Goal: Transaction & Acquisition: Purchase product/service

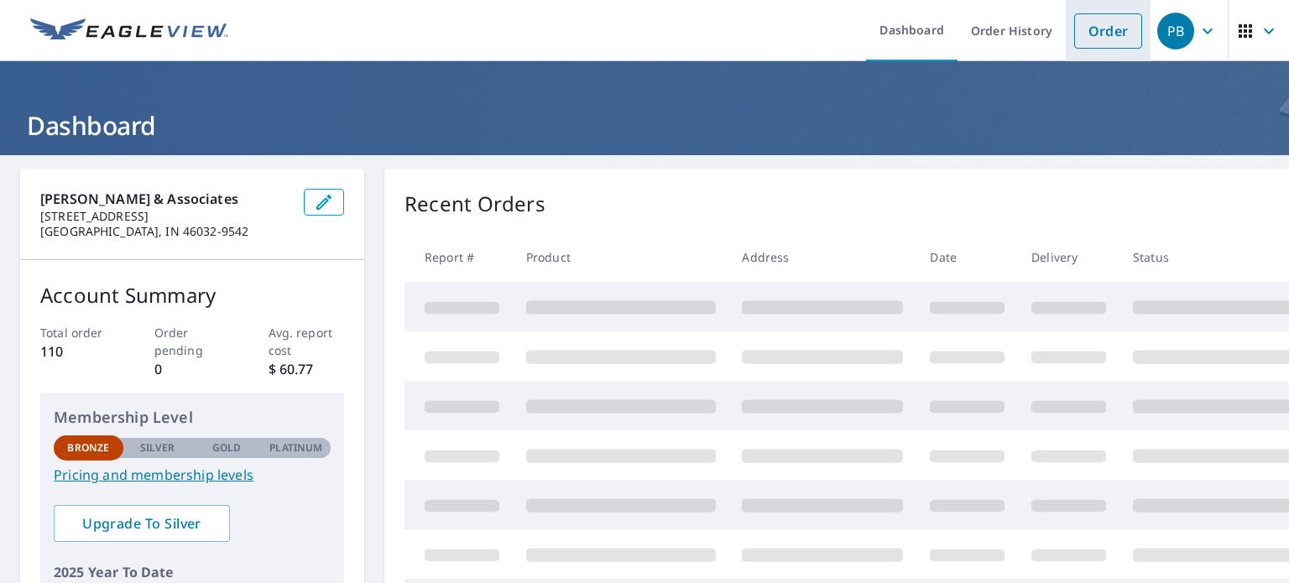
click at [1086, 26] on link "Order" at bounding box center [1108, 30] width 68 height 35
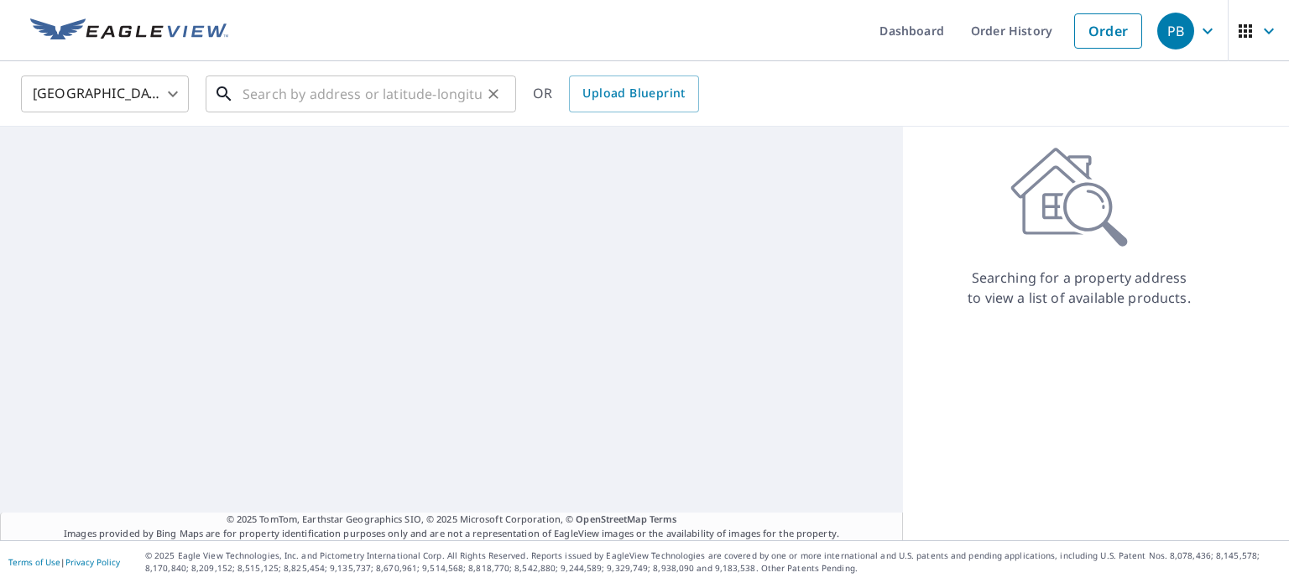
click at [325, 110] on input "text" at bounding box center [362, 94] width 239 height 47
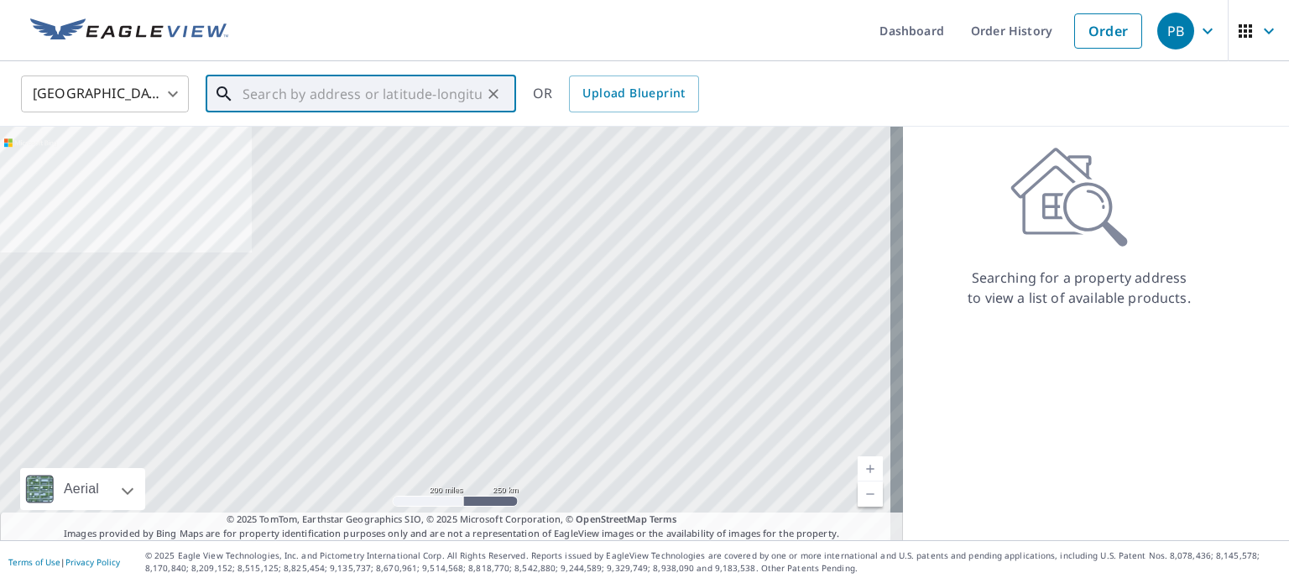
paste input "304 E 1100 N"
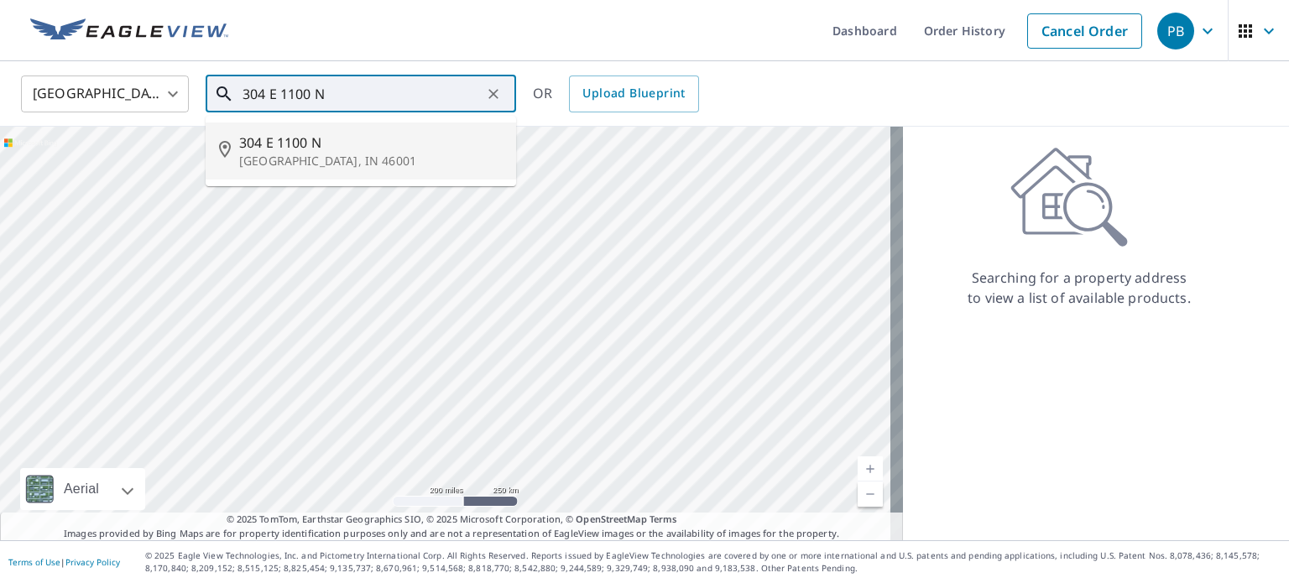
click at [273, 99] on input "304 E 1100 N" at bounding box center [362, 94] width 239 height 47
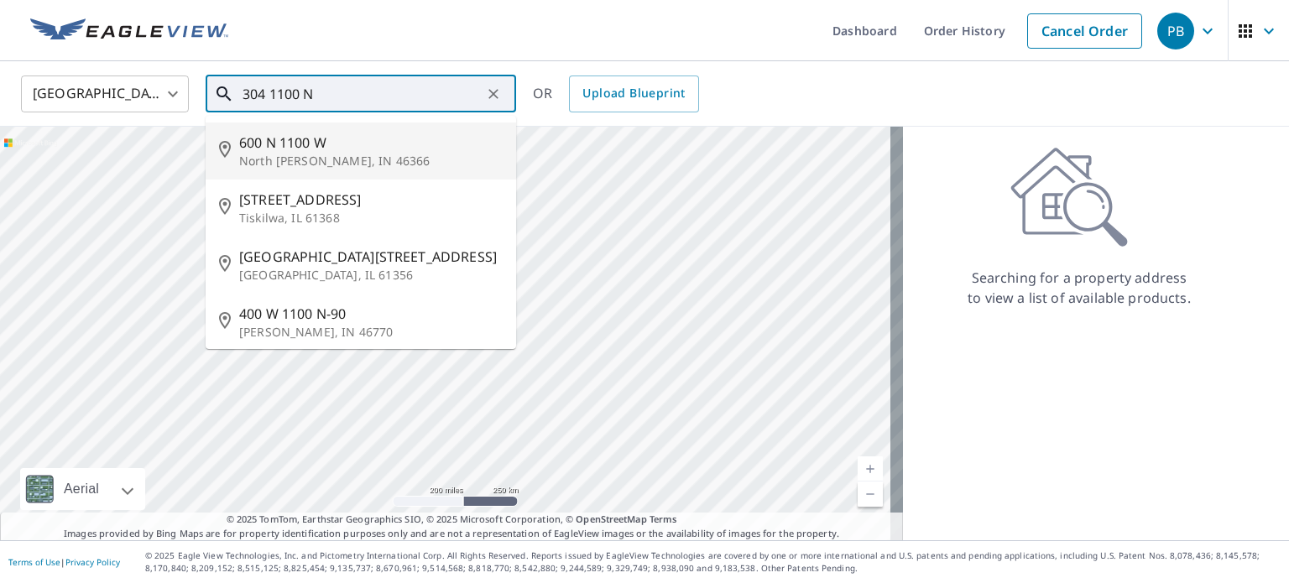
click at [406, 90] on input "304 1100 N" at bounding box center [362, 94] width 239 height 47
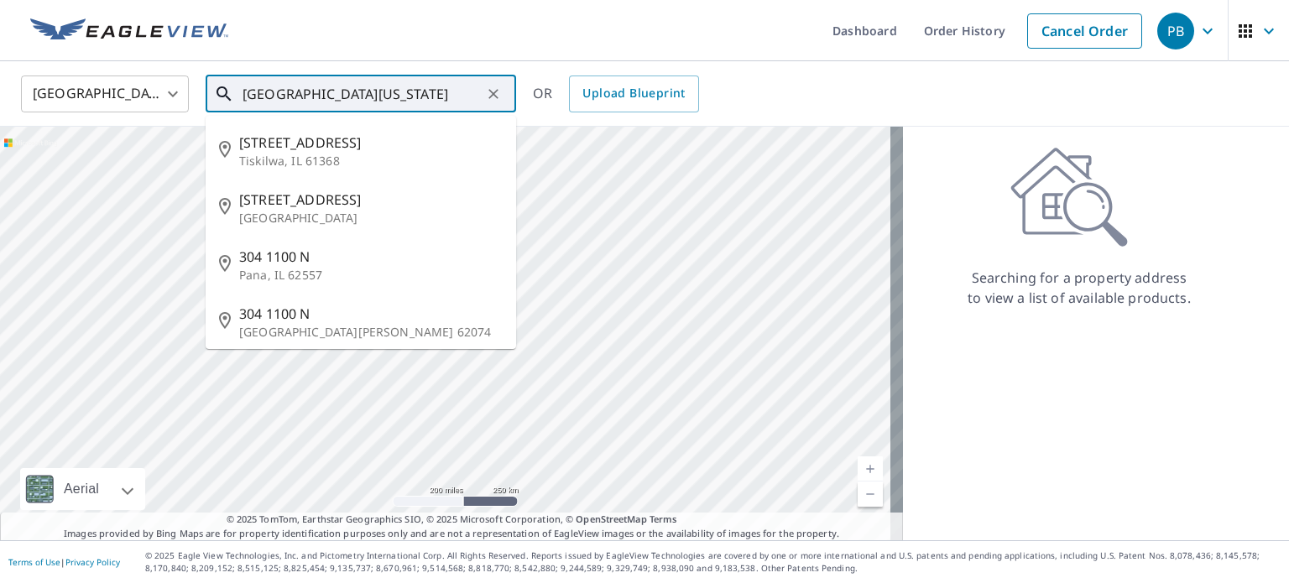
click at [270, 92] on input "[GEOGRAPHIC_DATA][US_STATE]" at bounding box center [362, 94] width 239 height 47
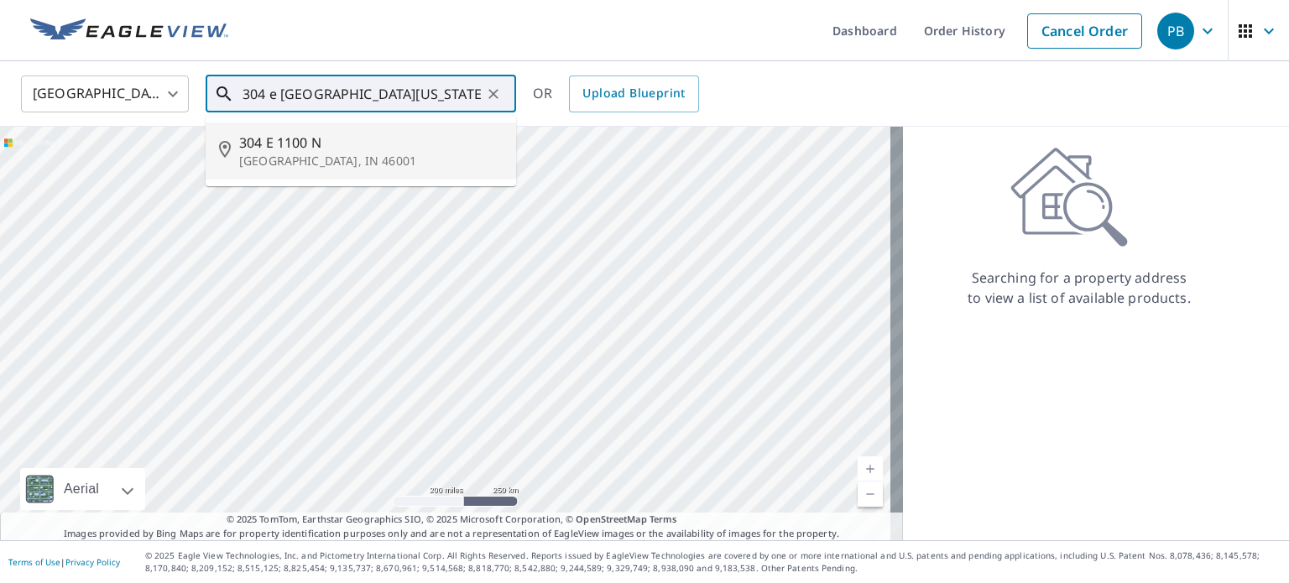
click at [354, 147] on span "304 E 1100 N" at bounding box center [371, 143] width 264 height 20
type input "[STREET_ADDRESS]"
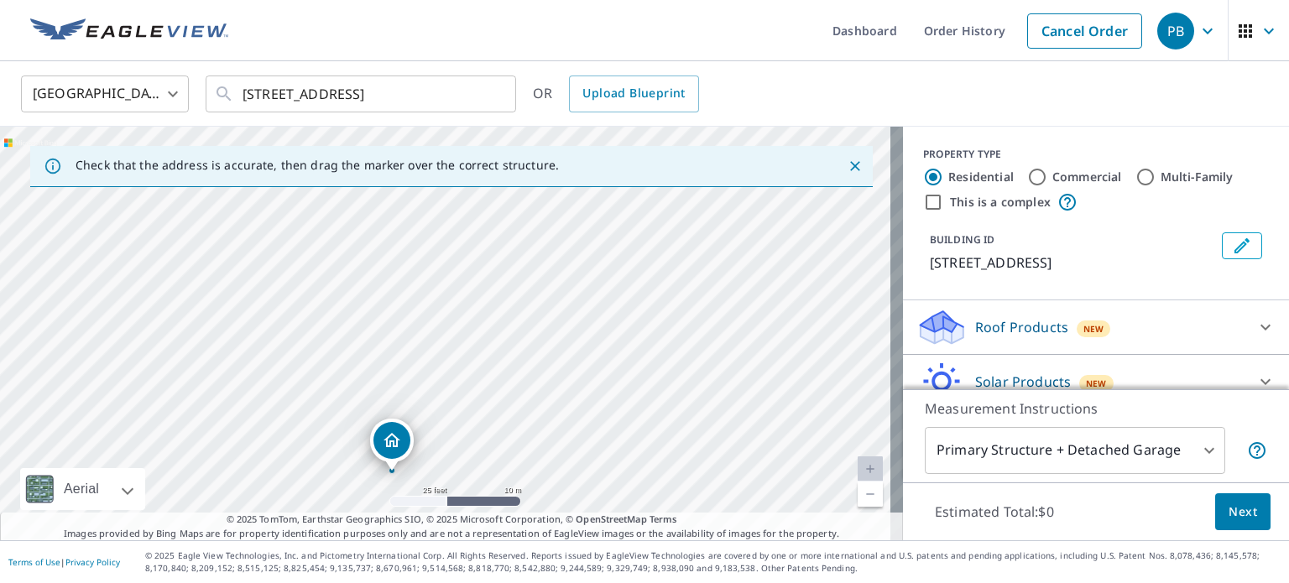
drag, startPoint x: 475, startPoint y: 274, endPoint x: 421, endPoint y: 414, distance: 150.1
click at [421, 414] on div "[STREET_ADDRESS]" at bounding box center [451, 334] width 903 height 414
drag, startPoint x: 477, startPoint y: 437, endPoint x: 520, endPoint y: 170, distance: 270.3
click at [520, 170] on div "Check that the address is accurate, then drag the marker over the correct struc…" at bounding box center [451, 334] width 903 height 414
click at [523, 246] on div "[STREET_ADDRESS]" at bounding box center [451, 334] width 903 height 414
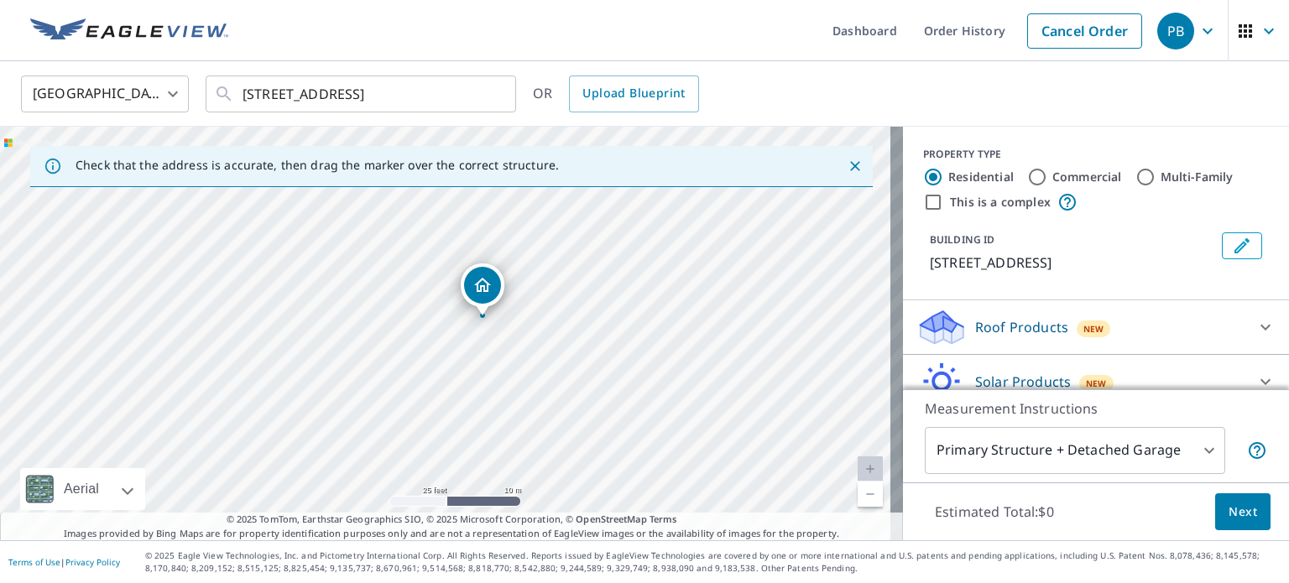
drag, startPoint x: 517, startPoint y: 408, endPoint x: 591, endPoint y: 298, distance: 132.5
click at [591, 298] on div "[STREET_ADDRESS]" at bounding box center [451, 334] width 903 height 414
click at [552, 363] on div "[STREET_ADDRESS]" at bounding box center [451, 334] width 903 height 414
drag, startPoint x: 605, startPoint y: 446, endPoint x: 588, endPoint y: 366, distance: 81.7
click at [588, 389] on div "[STREET_ADDRESS]" at bounding box center [451, 334] width 903 height 414
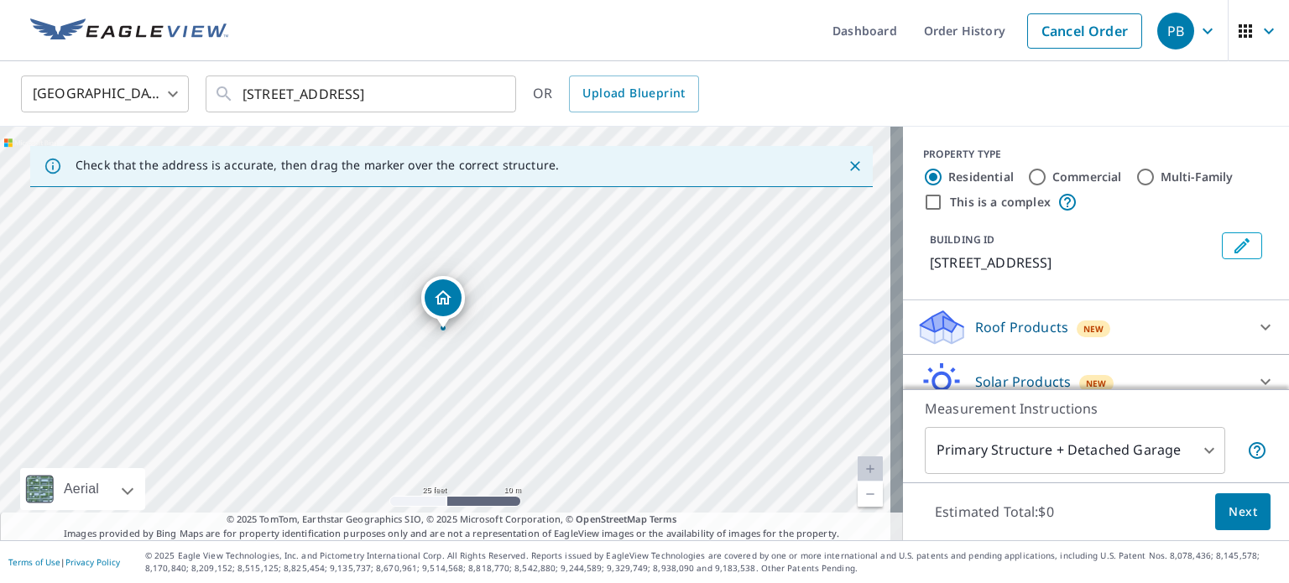
click at [588, 366] on div "[STREET_ADDRESS]" at bounding box center [451, 334] width 903 height 414
click at [1017, 327] on p "Roof Products" at bounding box center [1021, 327] width 93 height 20
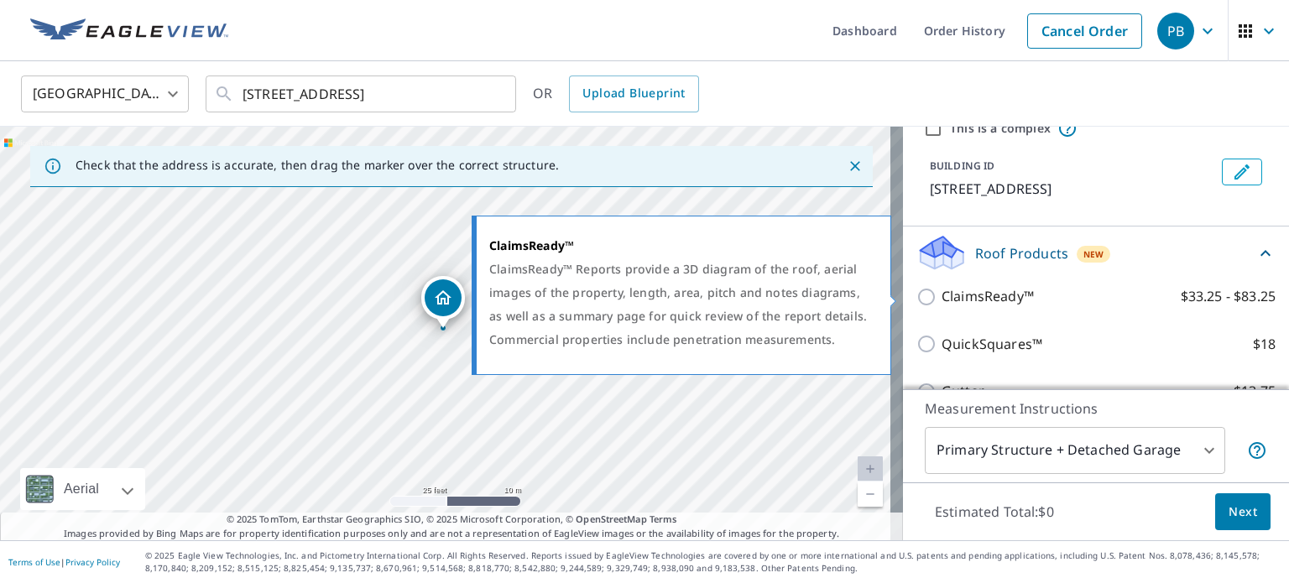
click at [986, 303] on p "ClaimsReady™" at bounding box center [988, 296] width 92 height 21
click at [942, 303] on input "ClaimsReady™ $33.25 - $83.25" at bounding box center [929, 297] width 25 height 20
checkbox input "true"
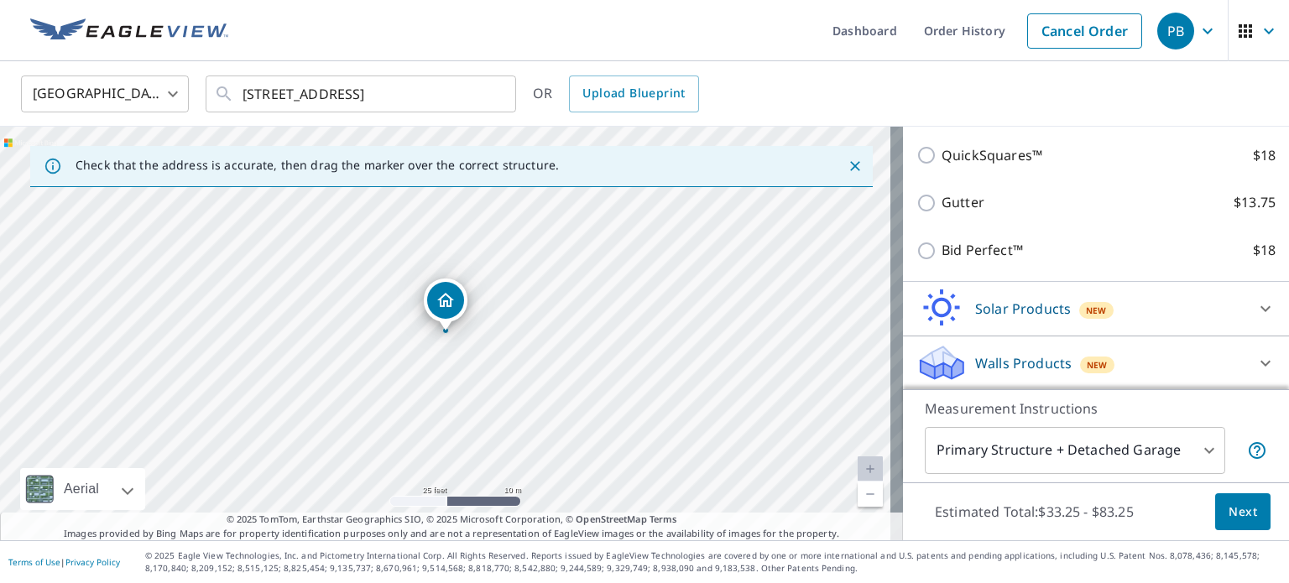
click at [1100, 355] on div "Walls Products New" at bounding box center [1081, 362] width 329 height 39
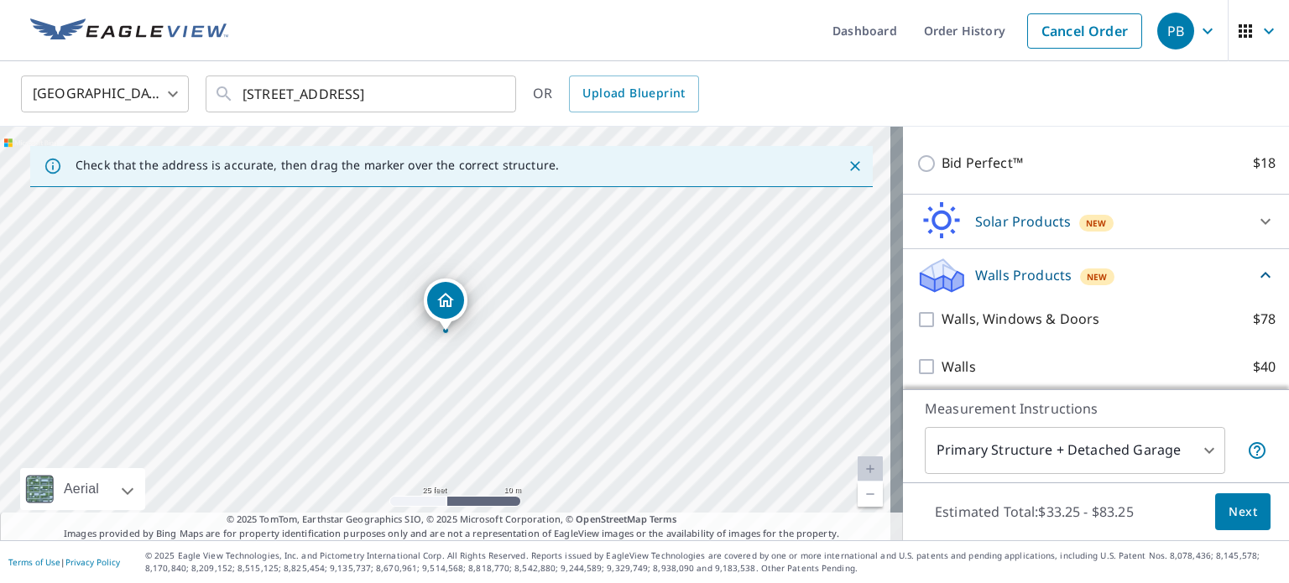
scroll to position [420, 0]
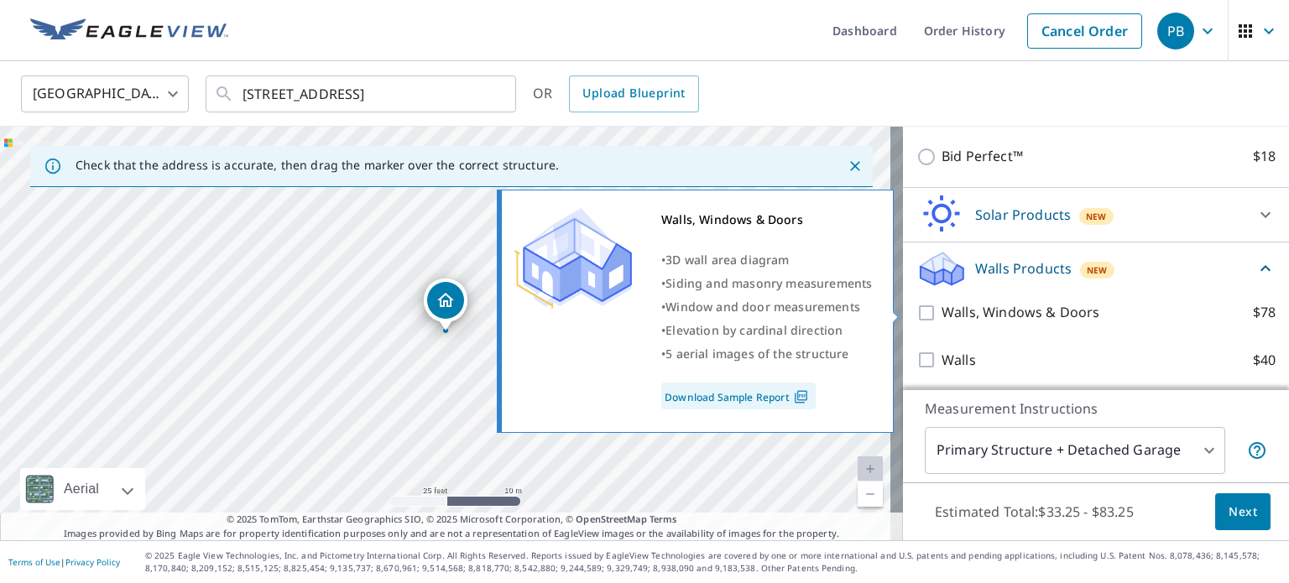
click at [917, 313] on input "Walls, Windows & Doors $78" at bounding box center [929, 313] width 25 height 20
checkbox input "true"
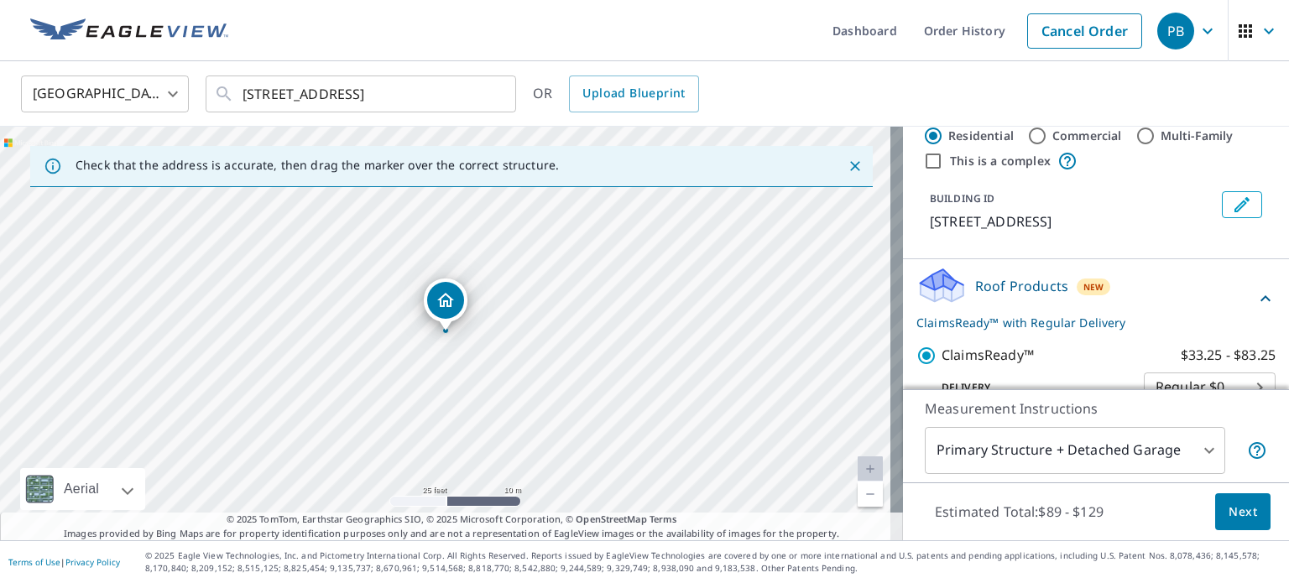
scroll to position [0, 0]
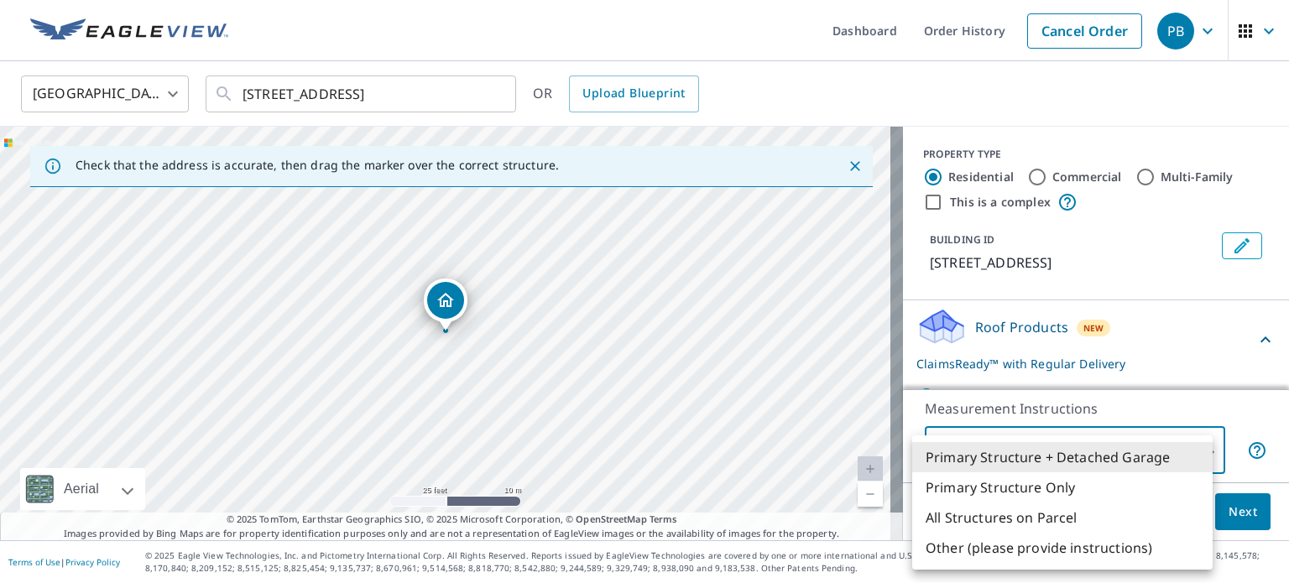
click at [1048, 446] on body "PB PB Dashboard Order History Cancel Order PB [GEOGRAPHIC_DATA] [GEOGRAPHIC_DAT…" at bounding box center [644, 291] width 1289 height 583
click at [1019, 490] on li "Primary Structure Only" at bounding box center [1062, 488] width 301 height 30
type input "2"
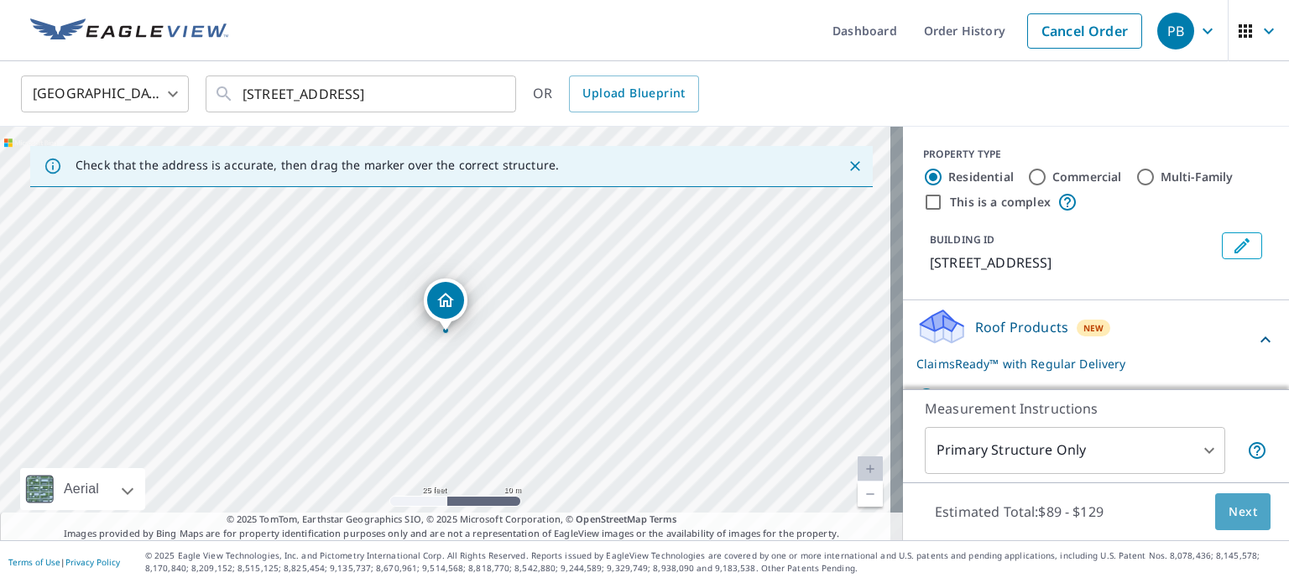
click at [1237, 516] on span "Next" at bounding box center [1243, 512] width 29 height 21
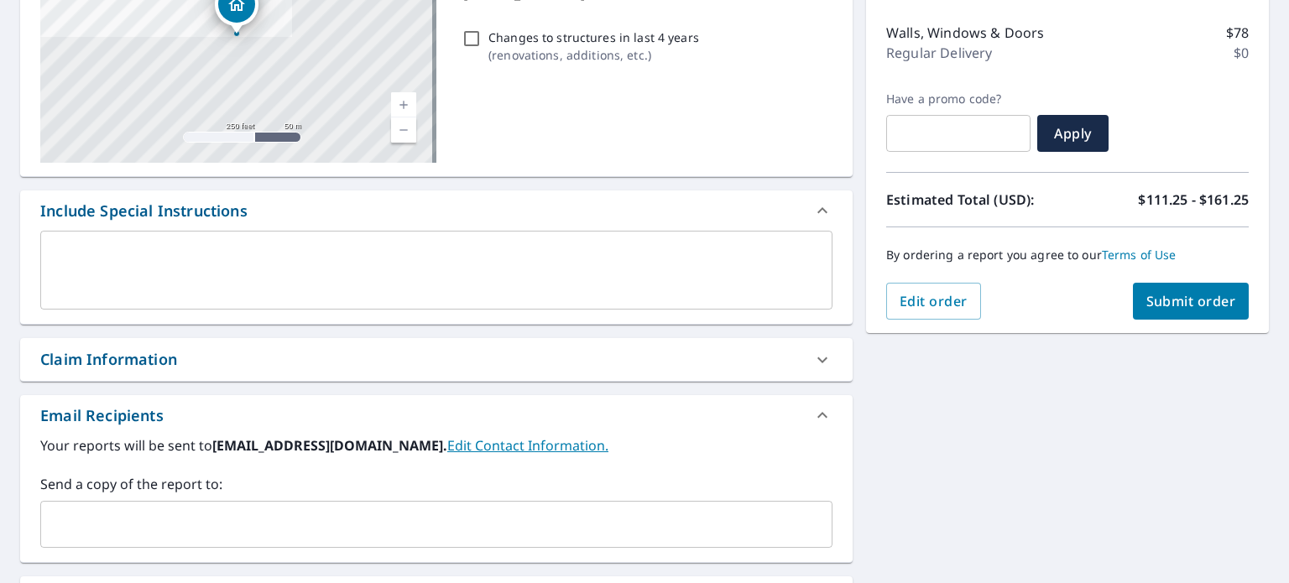
scroll to position [315, 0]
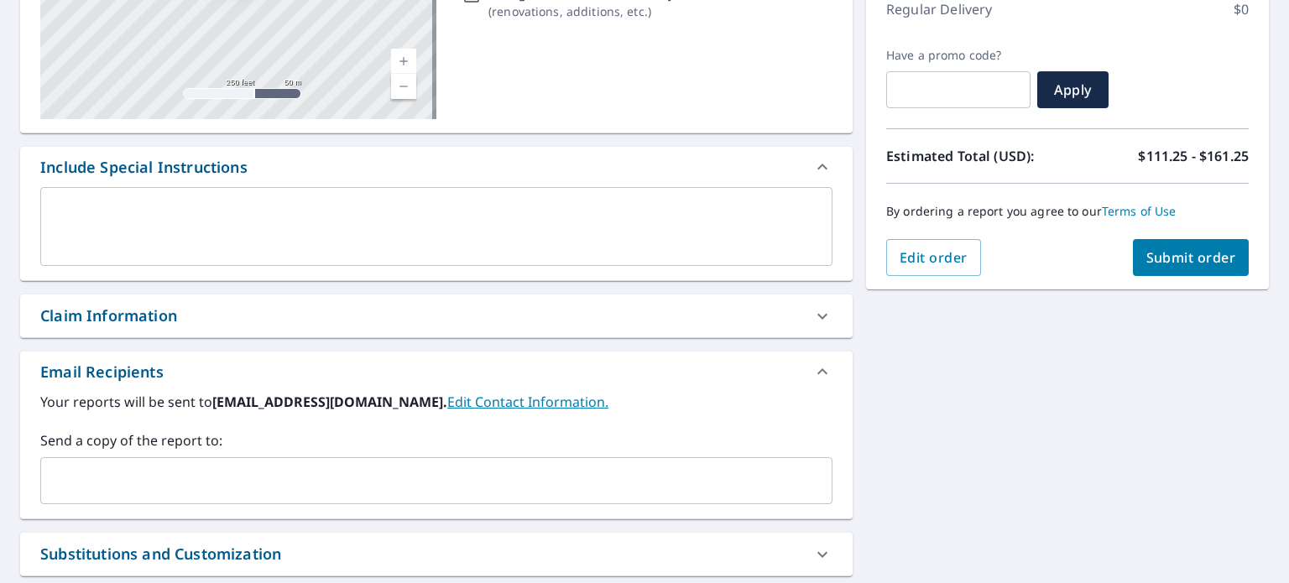
click at [321, 330] on div "Claim Information" at bounding box center [436, 316] width 833 height 43
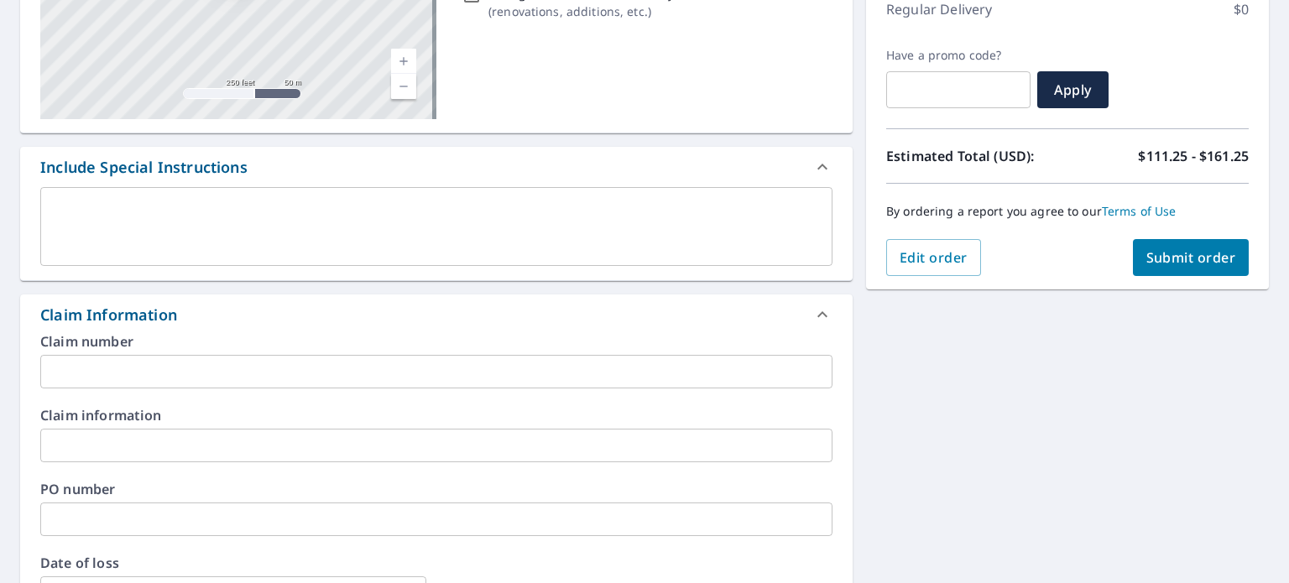
click at [347, 361] on input "text" at bounding box center [436, 372] width 792 height 34
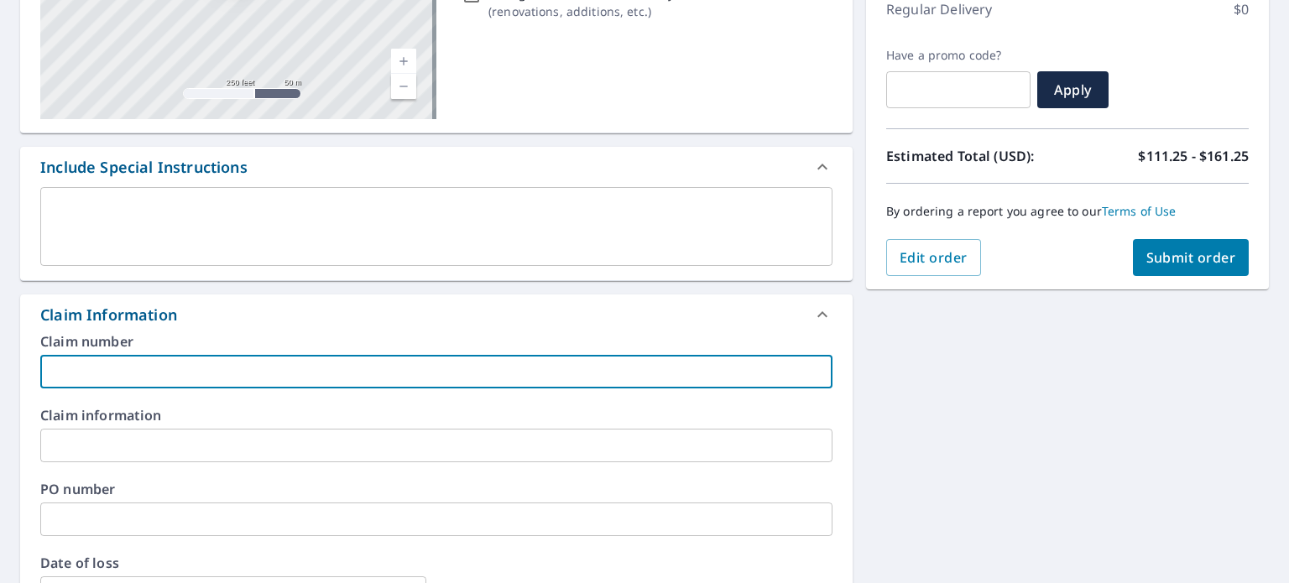
paste input "12-56833"
type input "12-56833"
click at [127, 451] on input "text" at bounding box center [436, 446] width 792 height 34
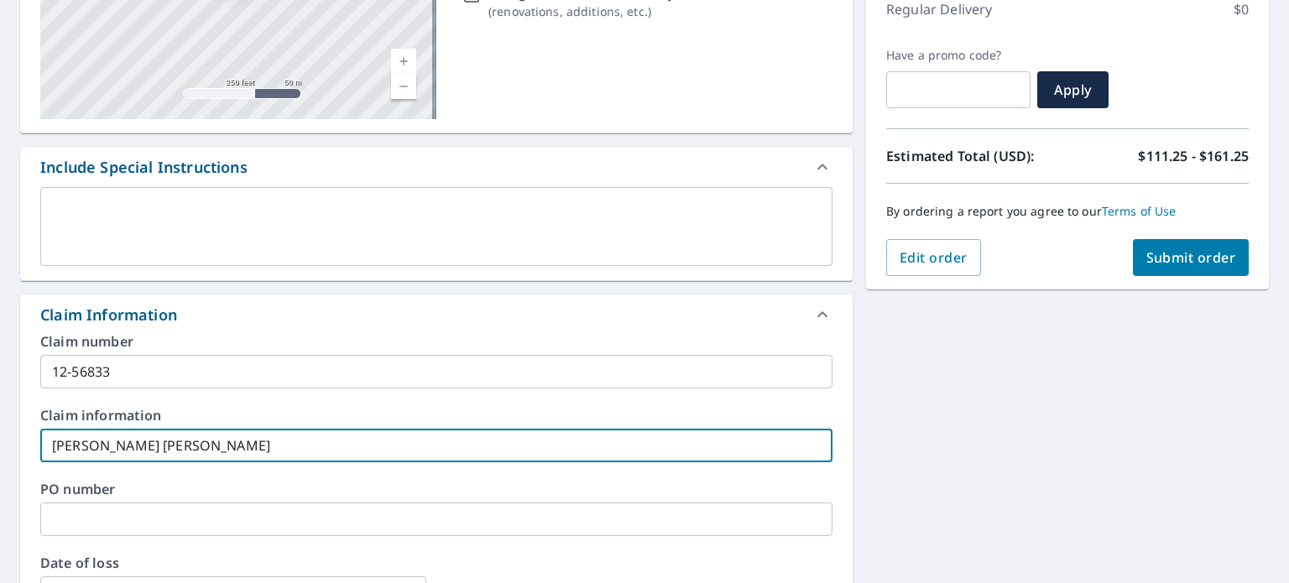
type input "[PERSON_NAME] [PERSON_NAME]"
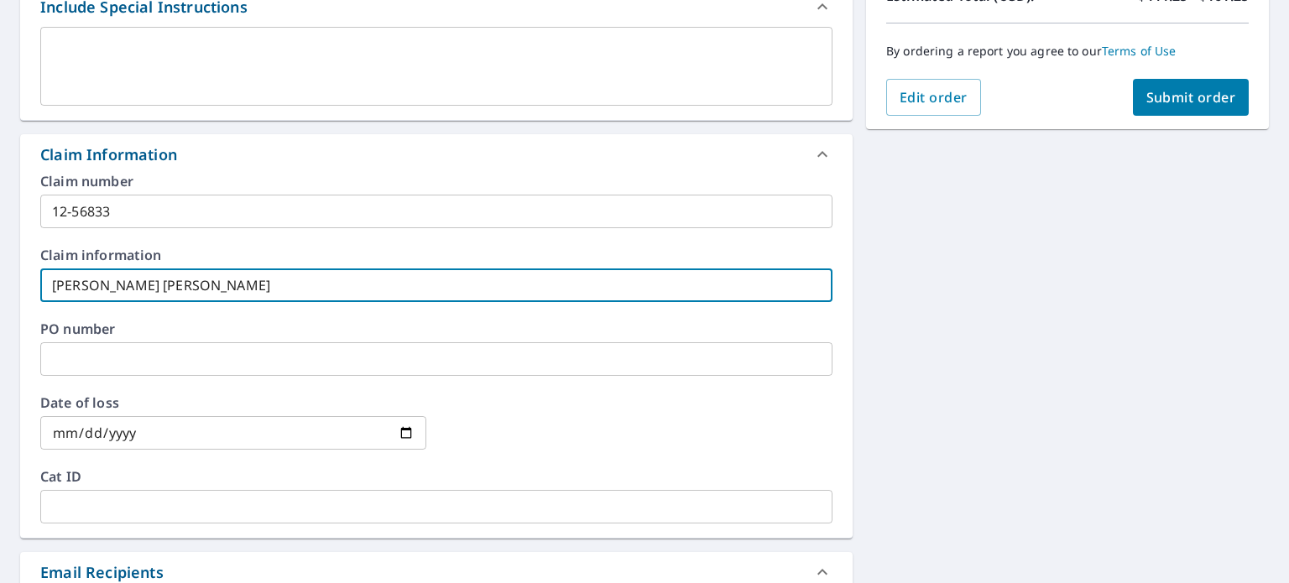
scroll to position [483, 0]
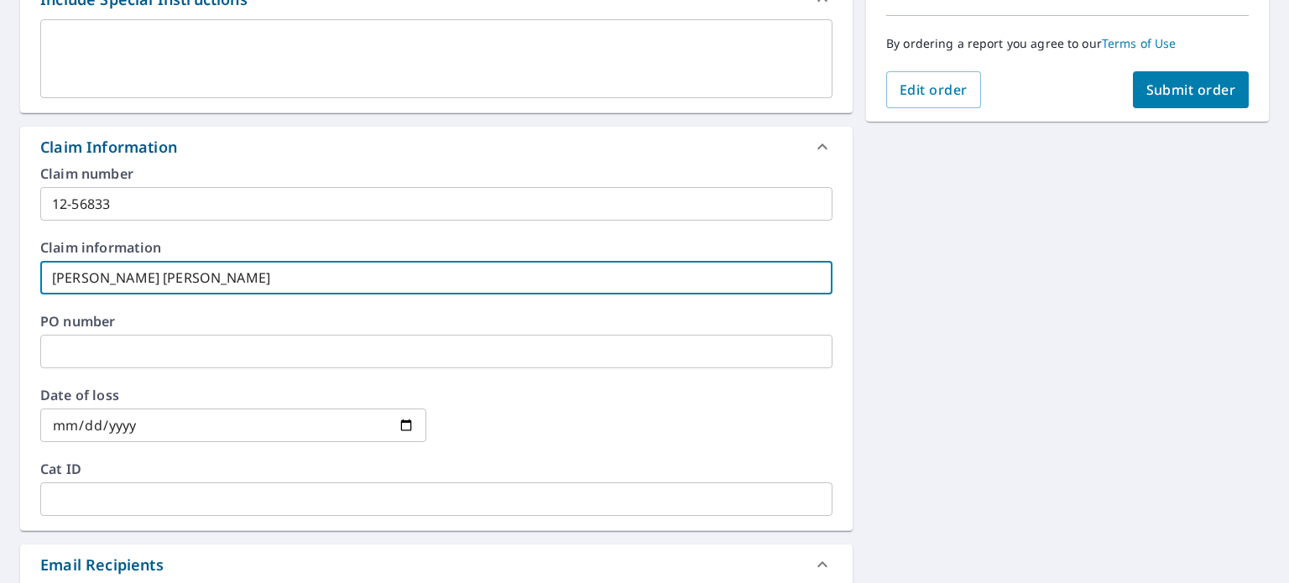
click at [131, 426] on input "date" at bounding box center [233, 426] width 386 height 34
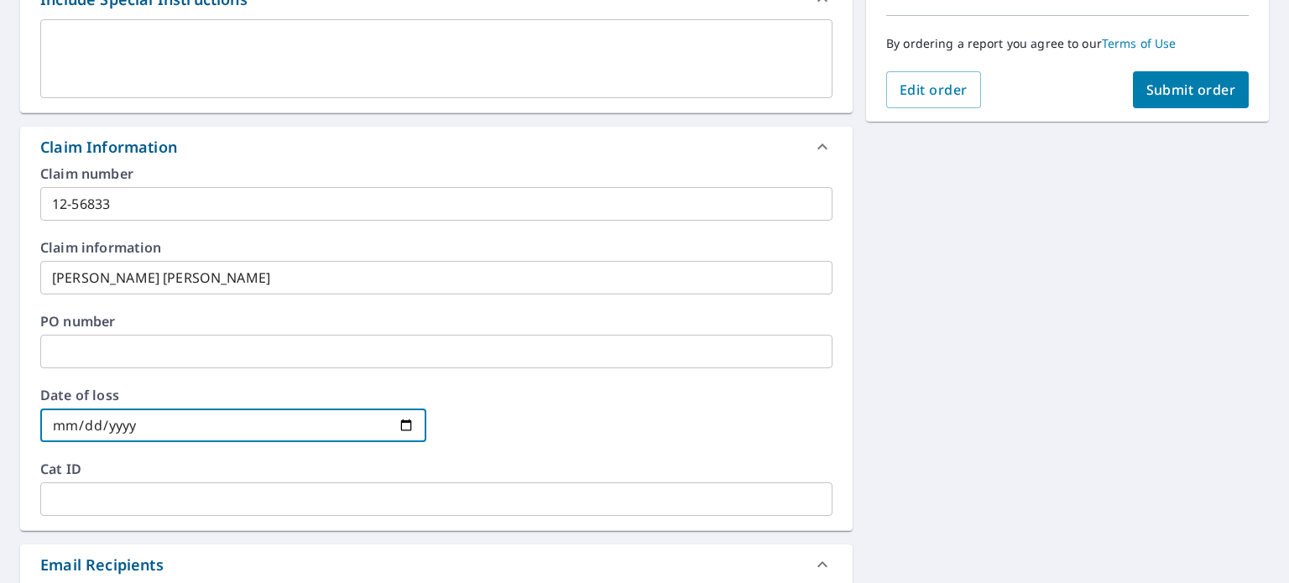
drag, startPoint x: 139, startPoint y: 419, endPoint x: 11, endPoint y: 410, distance: 128.8
click at [22, 411] on div "Claim number 12-56833 ​ Claim information [PERSON_NAME] [PERSON_NAME] ​ PO numb…" at bounding box center [436, 348] width 833 height 363
drag, startPoint x: 43, startPoint y: 414, endPoint x: 71, endPoint y: 417, distance: 27.9
click at [44, 414] on input "date" at bounding box center [233, 426] width 386 height 34
click at [84, 419] on input "date" at bounding box center [233, 426] width 386 height 34
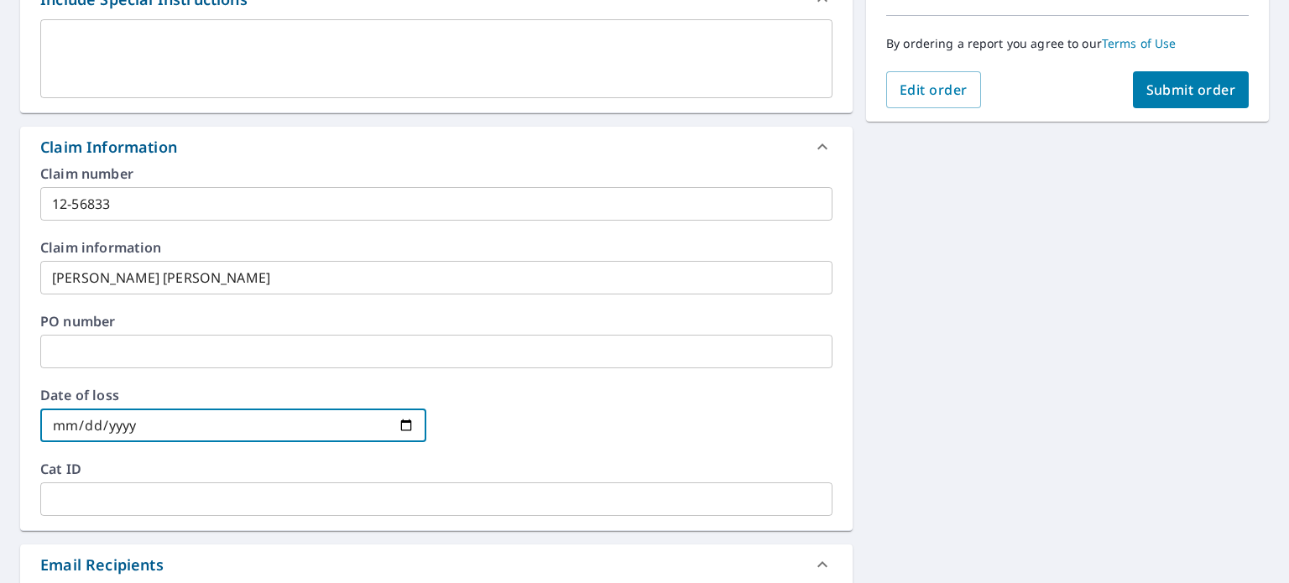
click at [71, 426] on input "date" at bounding box center [233, 426] width 386 height 34
type input "0001-06-18"
type input "[DATE]"
click at [627, 435] on div at bounding box center [640, 426] width 386 height 74
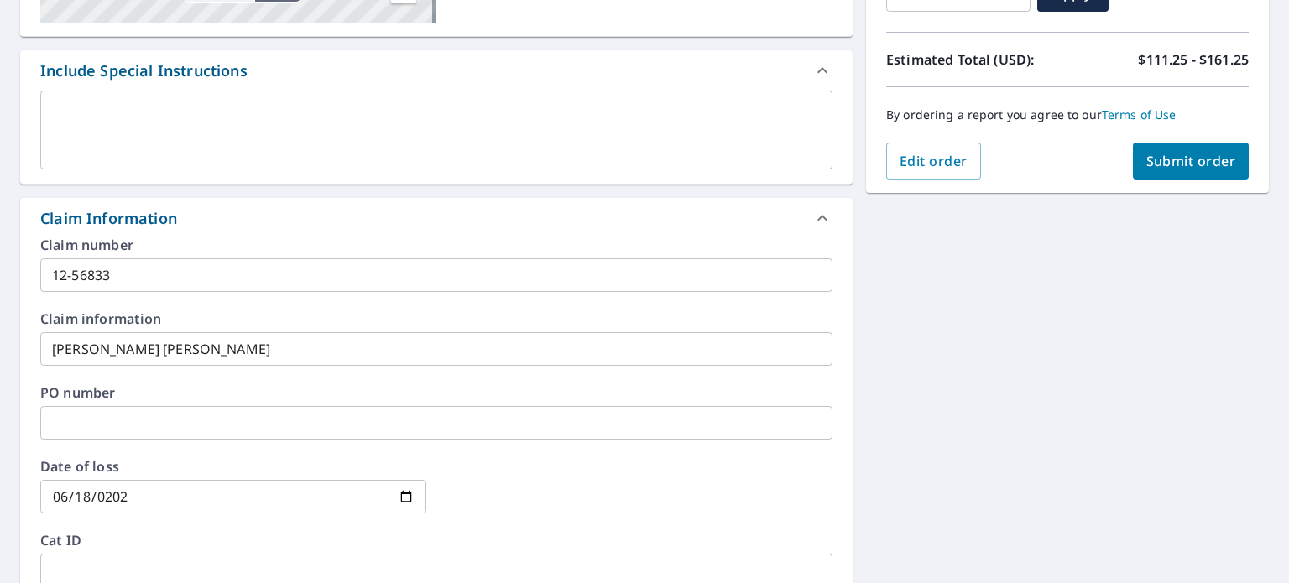
scroll to position [315, 0]
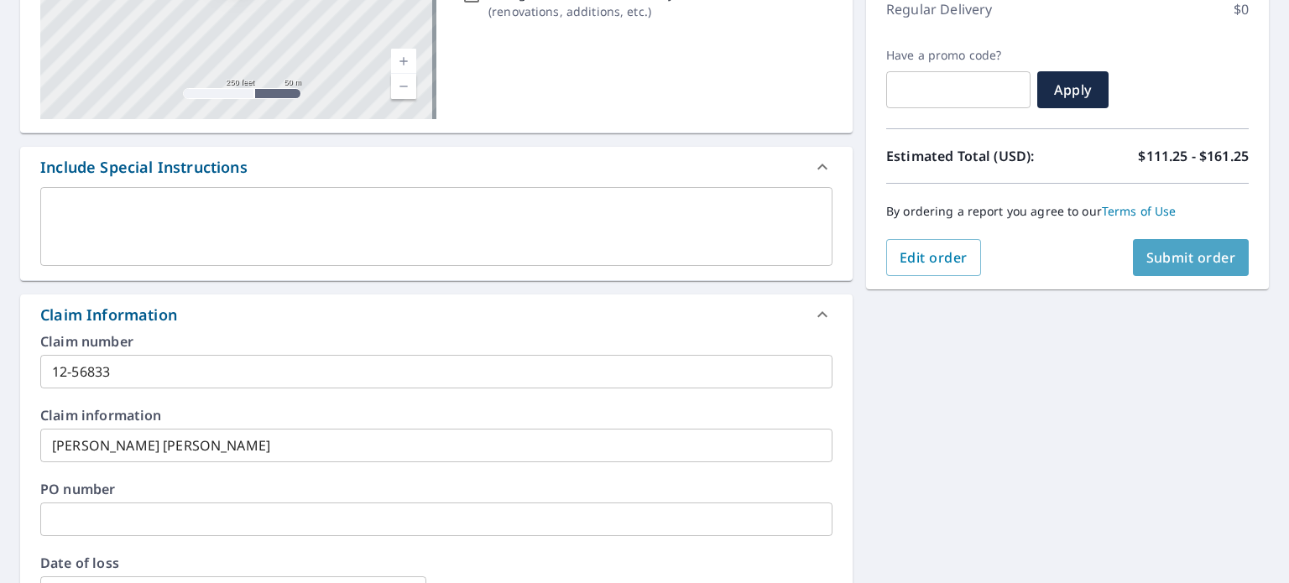
click at [1188, 265] on span "Submit order" at bounding box center [1192, 257] width 90 height 18
